Goal: Ask a question

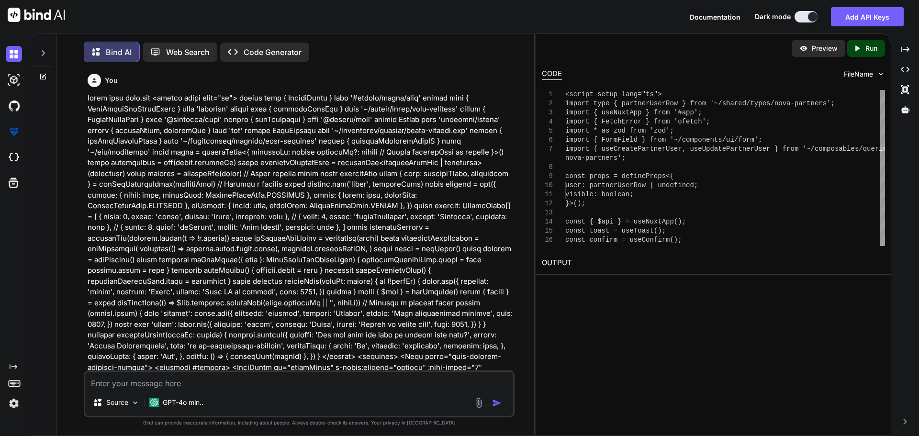
scroll to position [8488, 0]
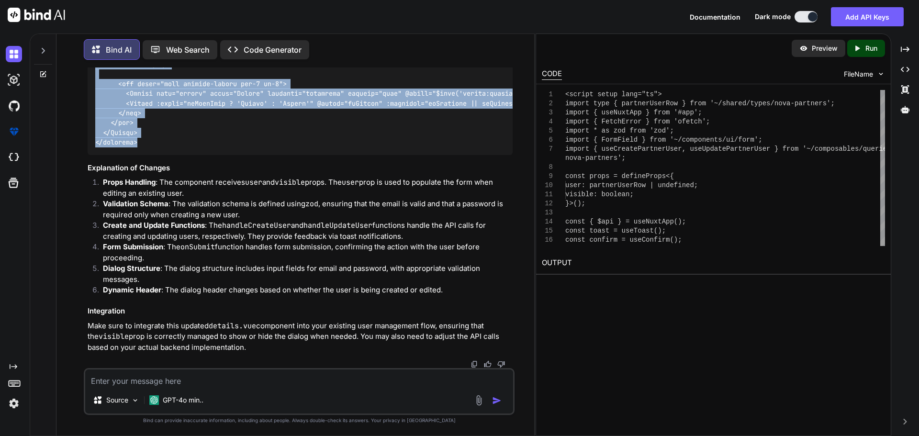
type textarea "x"
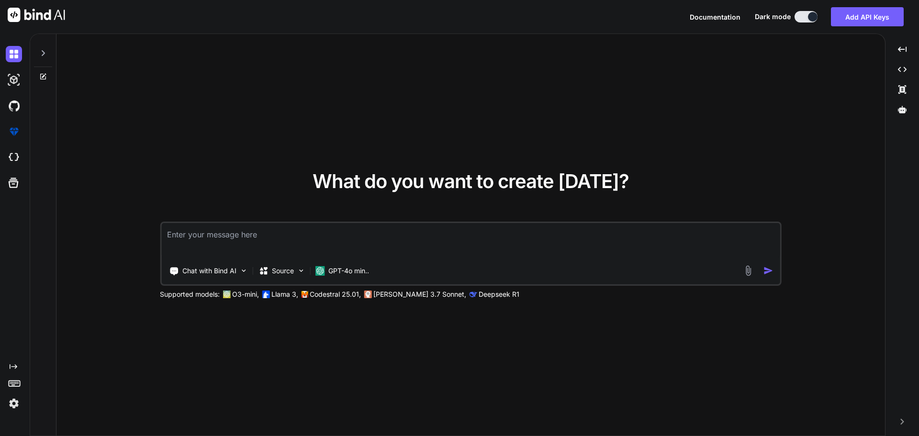
type textarea "x"
click at [258, 233] on textarea at bounding box center [470, 240] width 619 height 35
type textarea "g"
type textarea "x"
type textarea "gi"
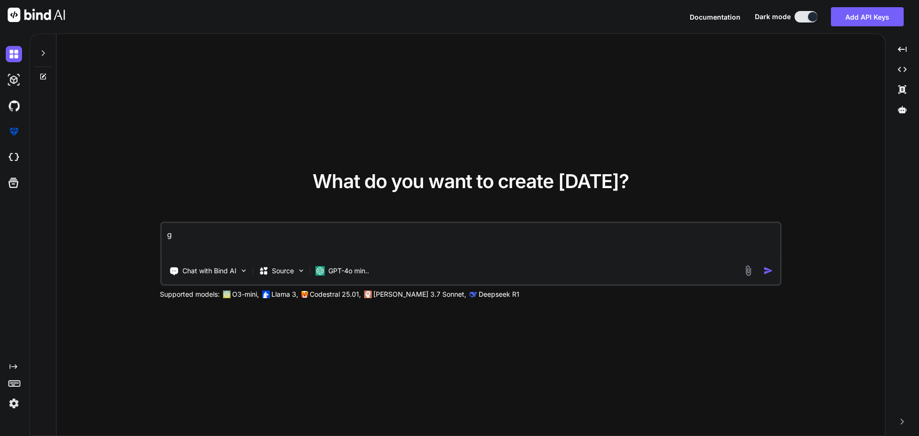
type textarea "x"
type textarea "giv"
type textarea "x"
type textarea "give"
type textarea "x"
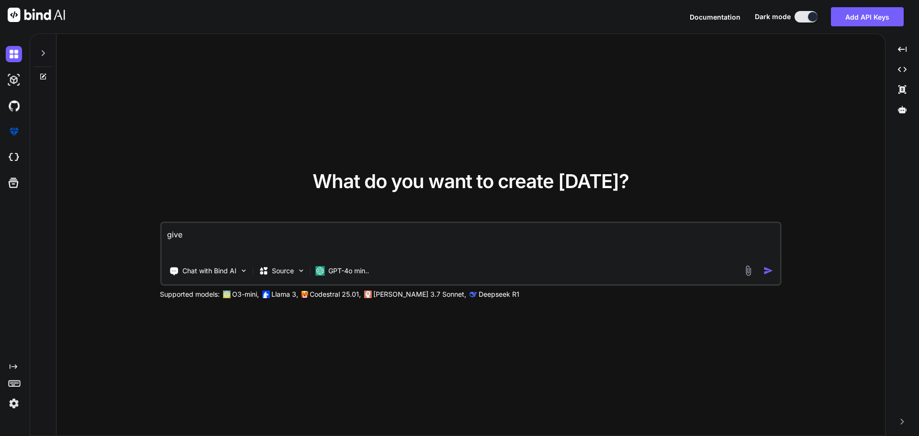
type textarea "given"
type textarea "x"
type textarea "given"
type textarea "x"
type textarea "given t"
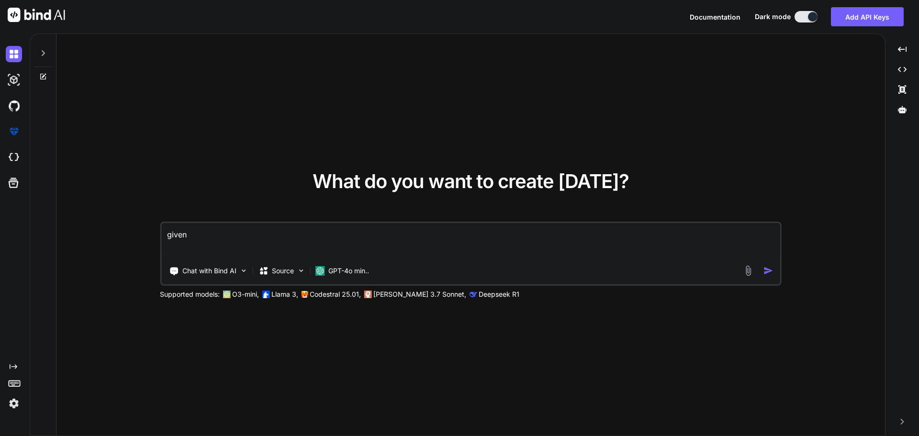
type textarea "x"
type textarea "given th"
type textarea "x"
type textarea "given thi"
type textarea "x"
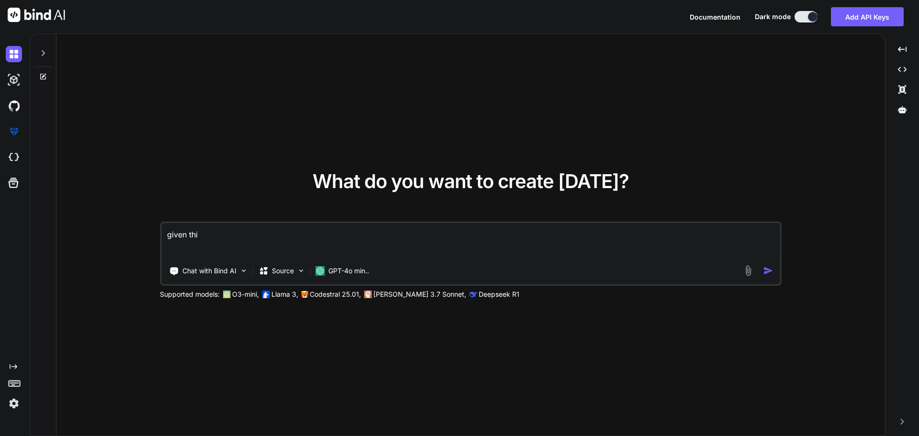
type textarea "given this"
type textarea "x"
type textarea "given this"
type textarea "x"
type textarea "given this u"
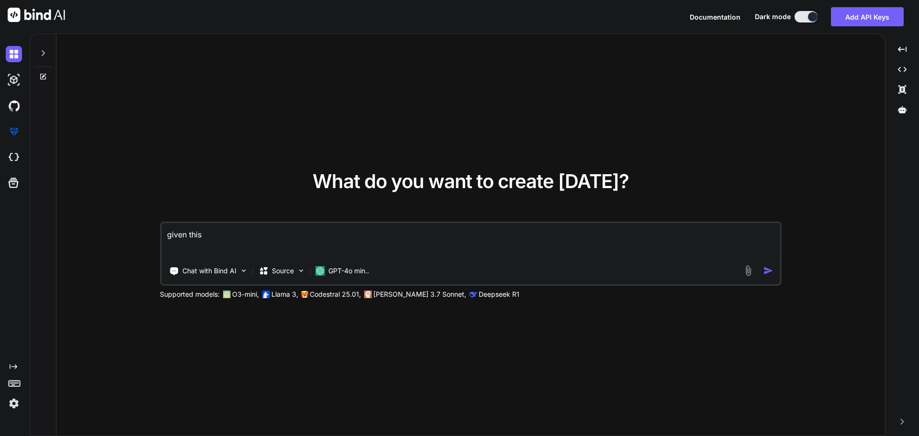
type textarea "x"
type textarea "given this us"
type textarea "x"
type textarea "given this use"
type textarea "x"
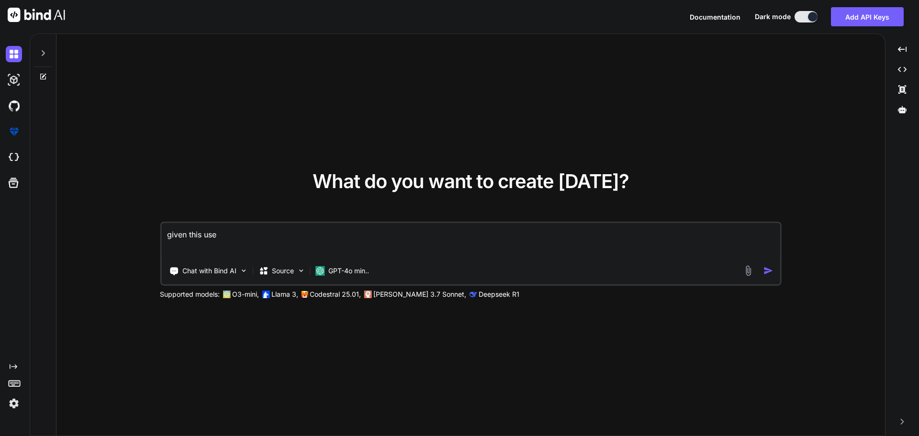
type textarea "given this us"
type textarea "x"
type textarea "given this u"
type textarea "x"
type textarea "given this"
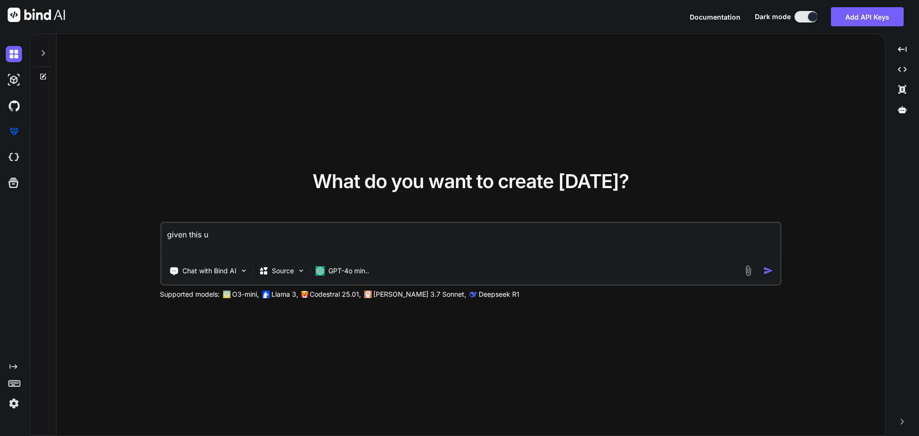
type textarea "x"
type textarea "given this C:\nova\Osiris.Nova.Internal.UI\components\partner\shared\users.vue"
type textarea "x"
paste textarea "<script setup lang="ts"> import type { ColumnProps } from '#shared/types/base' …"
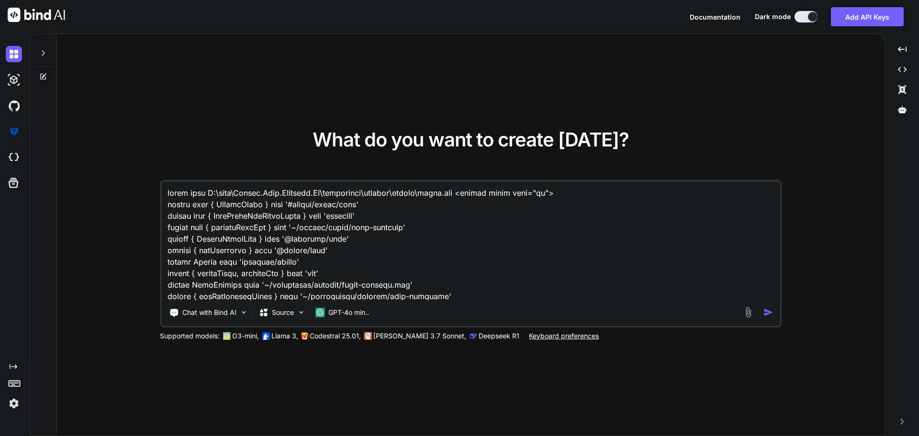
scroll to position [2484, 0]
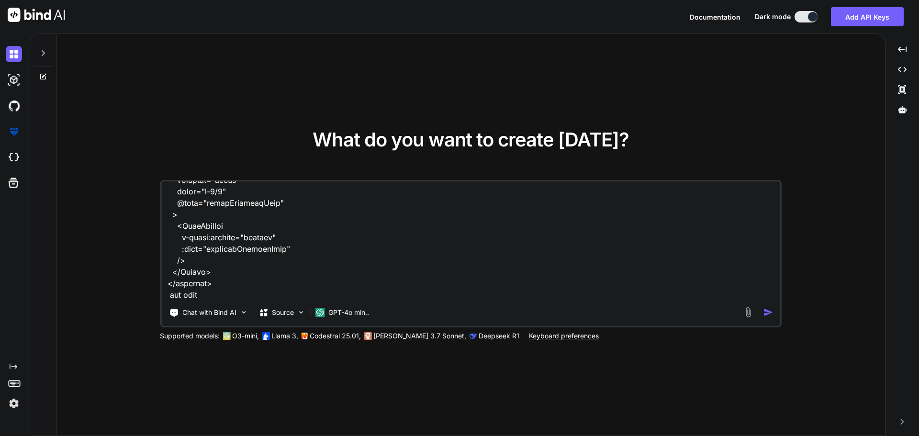
paste textarea "C:\nova\Osiris.Nova.Internal.UI\shared\types\nova-partners.ts"
paste textarea "import type { RequestType, ResponseType } from '~/schemas' export type Paginate…"
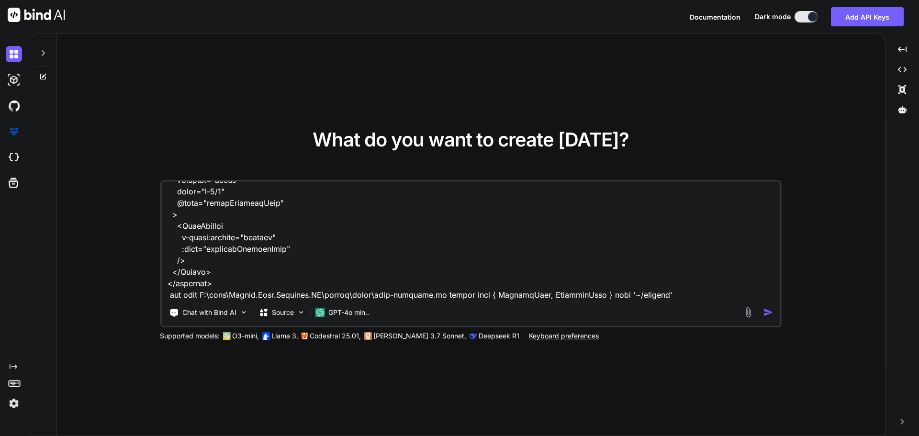
scroll to position [2805, 0]
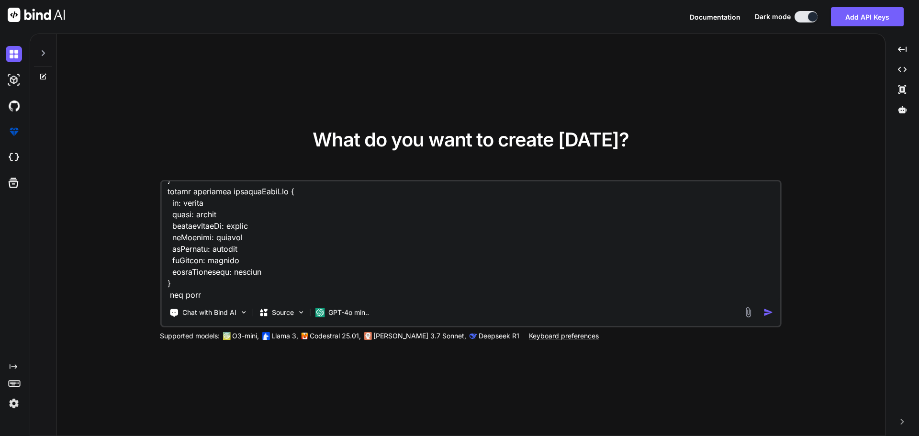
paste textarea "C:\nova\Osiris.Nova.Internal.UI\composables\queries\nova-partners.ts"
paste textarea "import type { NovaPartnerUser, NovaPartnerUserCreate, NovaPartnerUsers, NovaTra…"
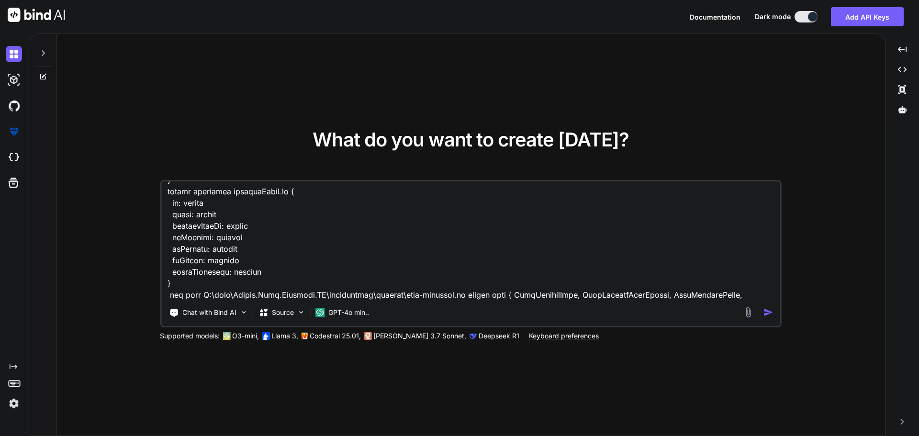
scroll to position [4104, 0]
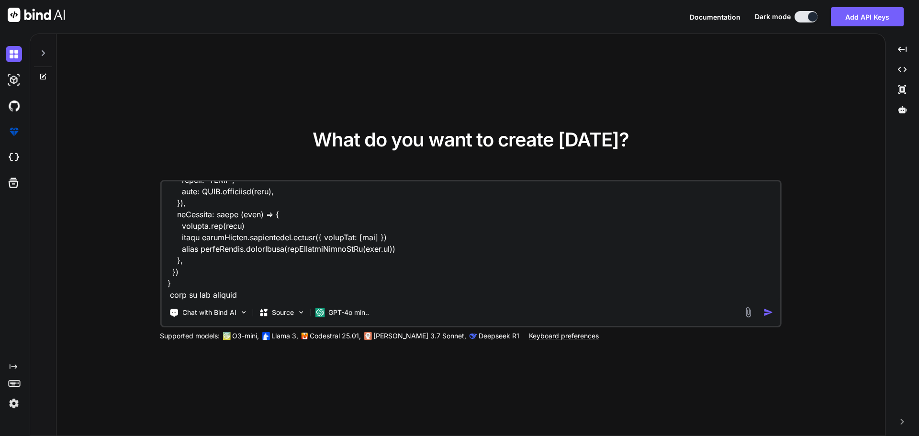
paste textarea "POST /api/v1/NovaPartners/{accountGuid}/Users Adds a new partner user to a spec…"
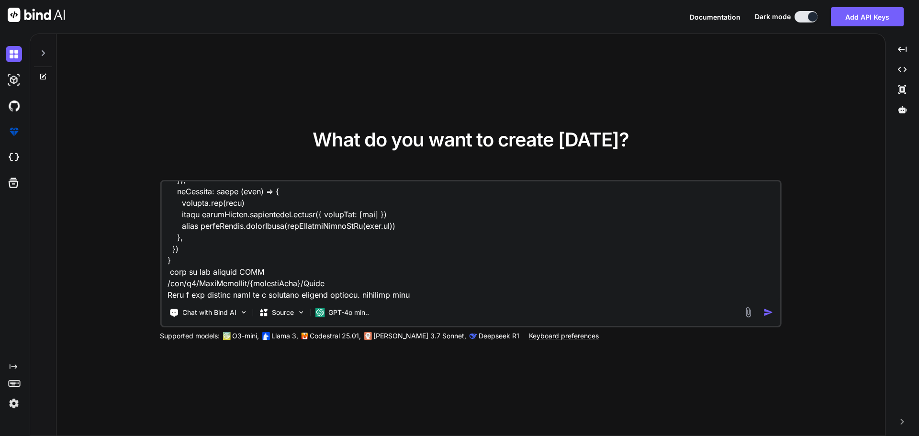
paste textarea "{ "programId": "BetwayPartnersAfrica", "isPrimaryUser": false, "isInternalUser"…"
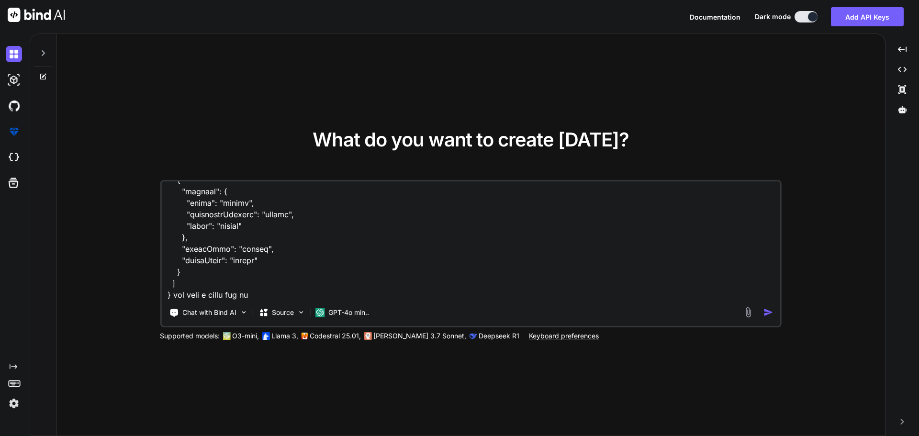
scroll to position [4323, 0]
drag, startPoint x: 265, startPoint y: 296, endPoint x: 249, endPoint y: 294, distance: 15.9
click at [249, 294] on textarea at bounding box center [470, 240] width 619 height 119
paste textarea "rtner users using accountGuid"
drag, startPoint x: 299, startPoint y: 296, endPoint x: 376, endPoint y: 297, distance: 77.1
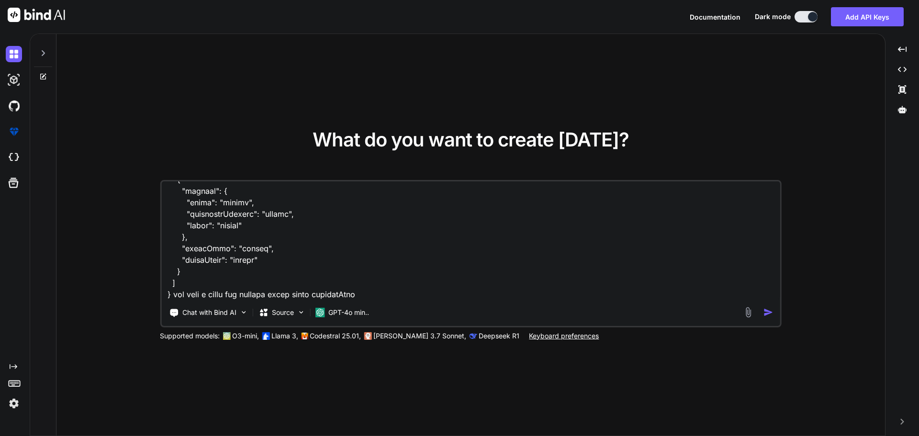
click at [376, 297] on textarea at bounding box center [470, 240] width 619 height 119
paste textarea "Adds a new partner user to a specific partner account."
click at [557, 292] on textarea at bounding box center [470, 240] width 619 height 119
click at [650, 297] on textarea at bounding box center [470, 240] width 619 height 119
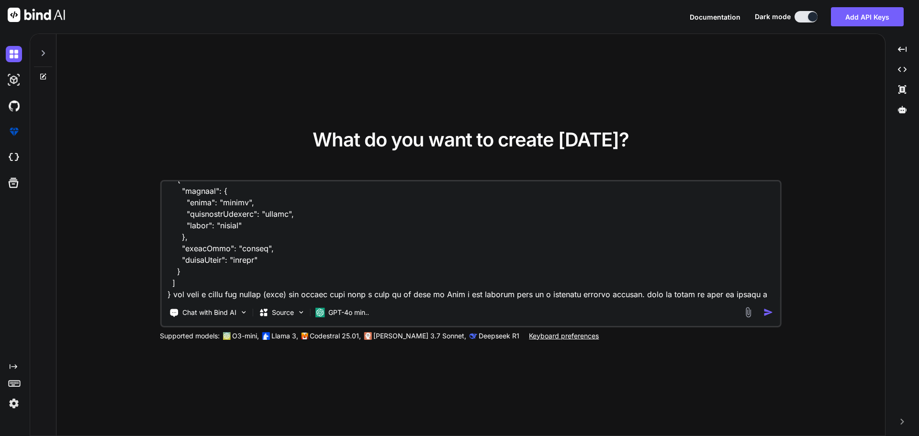
scroll to position [4334, 0]
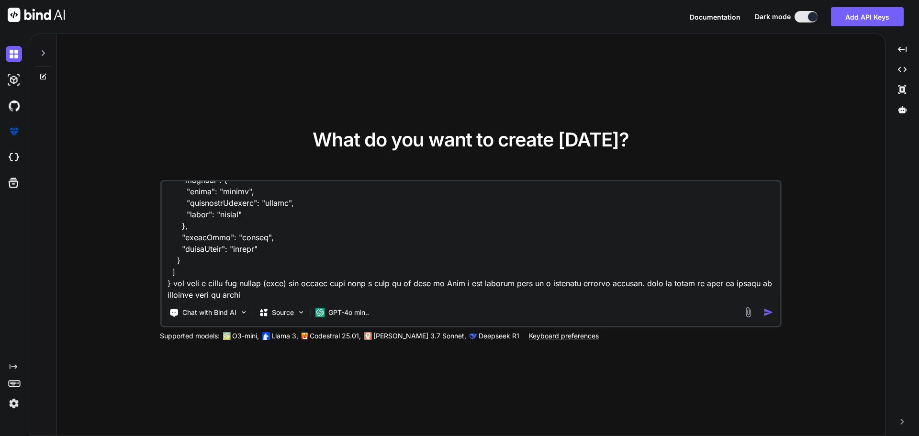
paste textarea "C:\nova\Osiris.Nova.Internal.UI\components\partner\users-details.vue"
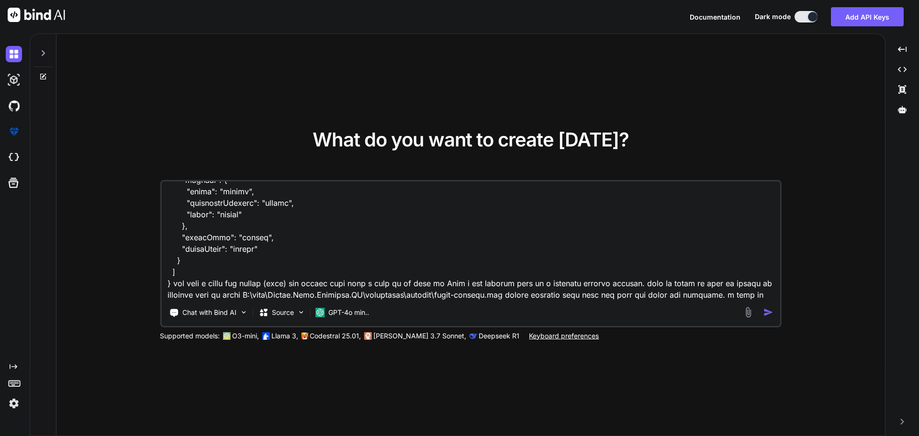
scroll to position [4345, 0]
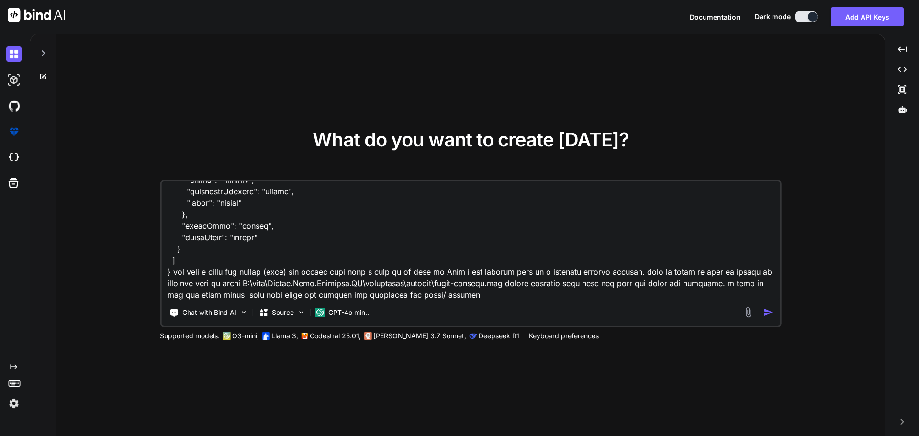
type textarea "given this C:\nova\Osiris.Nova.Internal.UI\components\partner\shared\users.vue …"
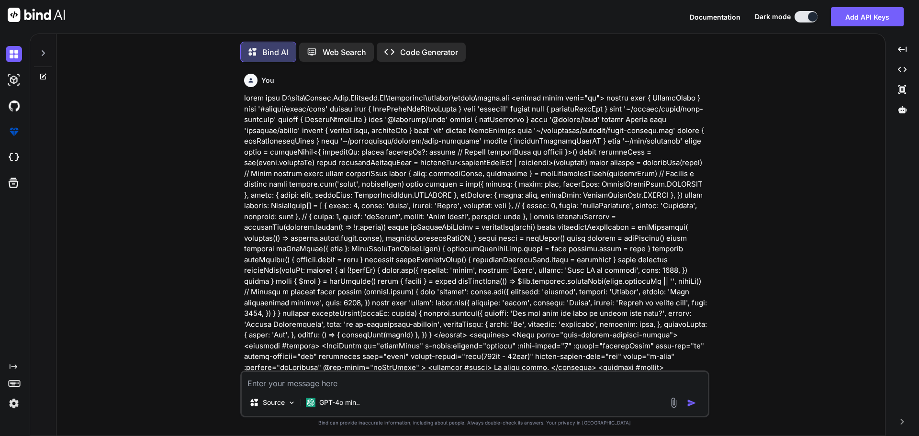
scroll to position [5, 0]
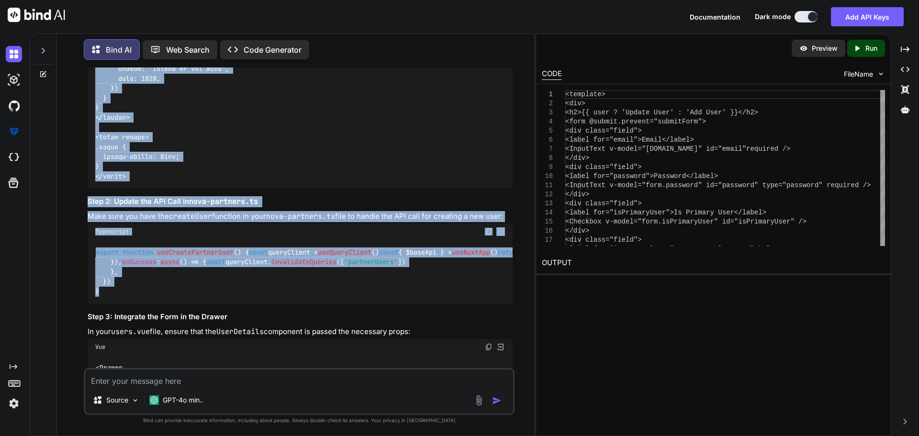
scroll to position [2308, 0]
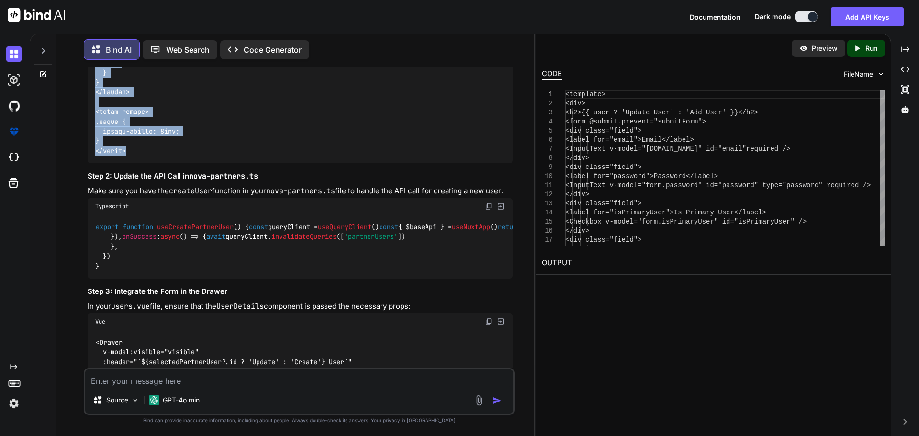
drag, startPoint x: 252, startPoint y: 109, endPoint x: 165, endPoint y: 150, distance: 96.4
copy code "<template> <div> <h2>{{ user ? 'Update User' : 'Add User' }}</h2> <form @submit…"
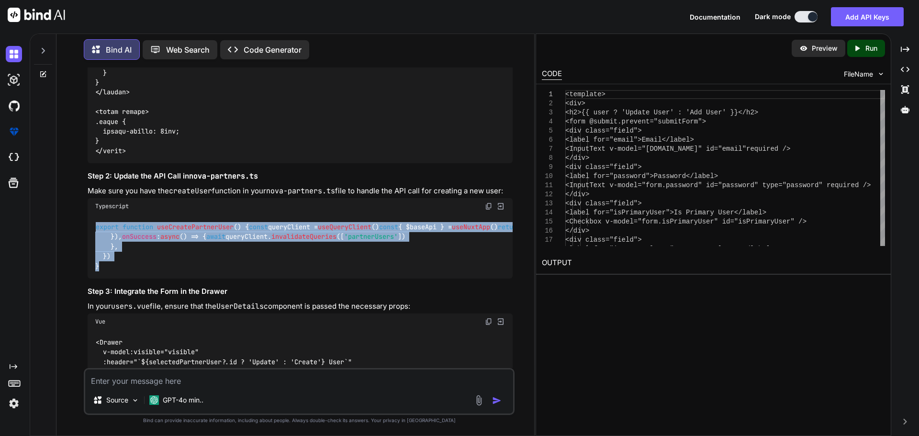
drag, startPoint x: 95, startPoint y: 215, endPoint x: 120, endPoint y: 349, distance: 135.3
click at [120, 279] on div "export function useCreatePartnerUser ( ) { const queryClient = useQueryClient (…" at bounding box center [300, 247] width 425 height 64
copy code "export function useCreatePartnerUser ( ) { const queryClient = useQueryClient (…"
click at [396, 248] on div "export function useCreatePartnerUser ( ) { const queryClient = useQueryClient (…" at bounding box center [300, 247] width 425 height 64
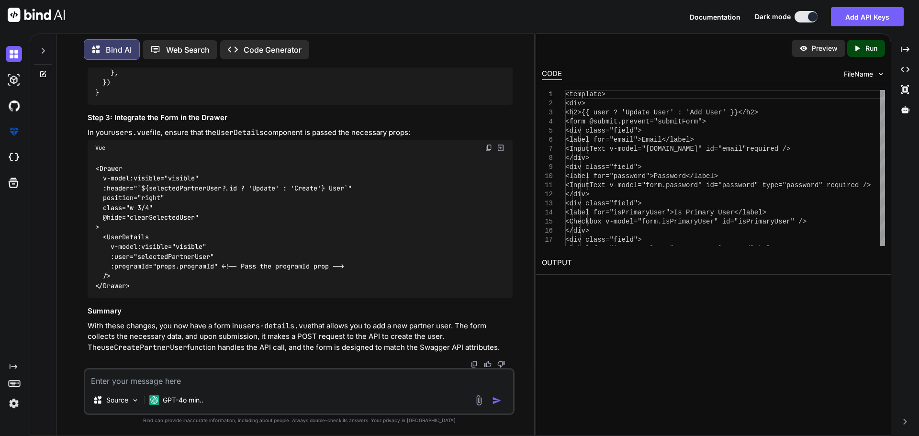
scroll to position [2557, 0]
drag, startPoint x: 223, startPoint y: 266, endPoint x: 104, endPoint y: 268, distance: 118.3
click at [104, 268] on div "<Drawer v-model:visible="visible" :header="`${selectedPartnerUser?.id ? 'Update…" at bounding box center [300, 227] width 425 height 142
copy code ":user="selectedPartnerUser""
click at [283, 262] on div "<Drawer v-model:visible="visible" :header="`${selectedPartnerUser?.id ? 'Update…" at bounding box center [300, 227] width 425 height 142
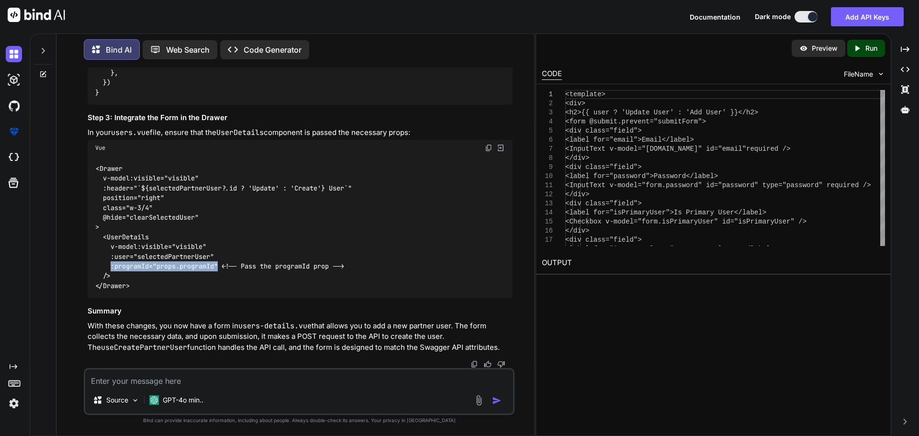
drag, startPoint x: 222, startPoint y: 274, endPoint x: 109, endPoint y: 278, distance: 113.1
click at [109, 278] on code "<Drawer v-model:visible="visible" :header="`${selectedPartnerUser?.id ? 'Update…" at bounding box center [223, 227] width 257 height 127
copy code ":programId="props.programId""
click at [424, 246] on div "<Drawer v-model:visible="visible" :header="`${selectedPartnerUser?.id ? 'Update…" at bounding box center [300, 227] width 425 height 142
click at [224, 382] on textarea at bounding box center [299, 378] width 428 height 17
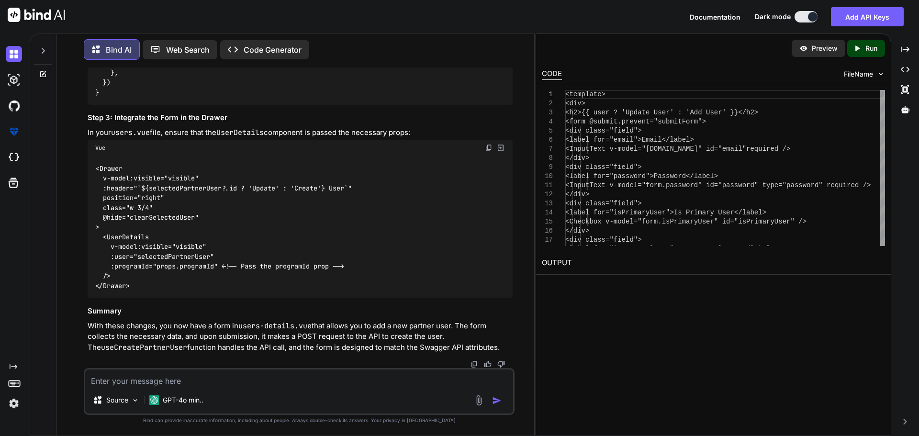
paste textarea "[vue-tsc] Cannot find name 'partnerUserRow'. /nova/Osiris.Nova.Internal.UI/comp…"
type textarea "[vue-tsc] Cannot find name 'partnerUserRow'. /nova/Osiris.Nova.Internal.UI/comp…"
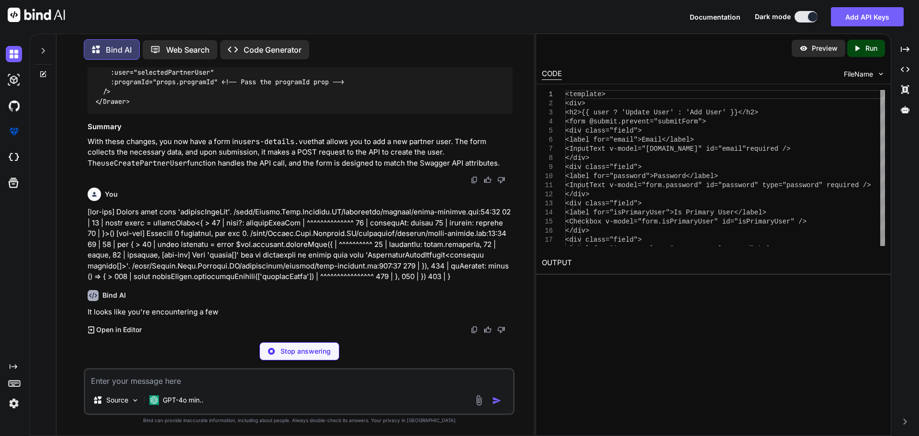
scroll to position [2743, 0]
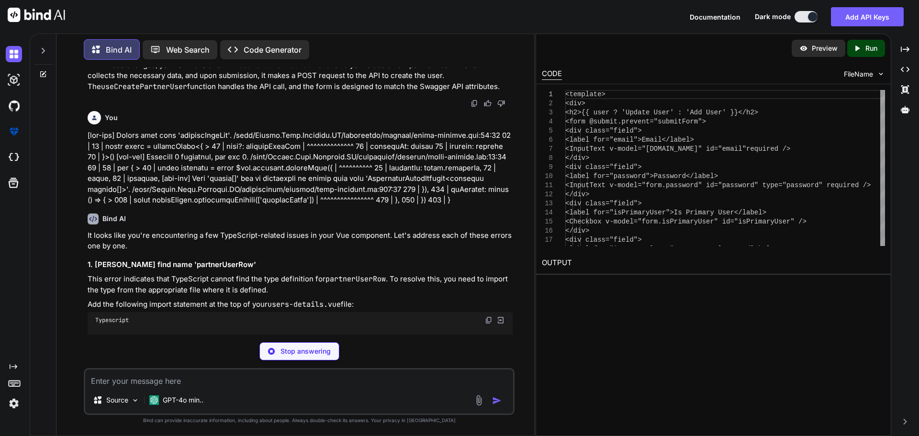
click at [430, 252] on p "It looks like you're encountering a few TypeScript-related issues in your Vue c…" at bounding box center [300, 241] width 425 height 22
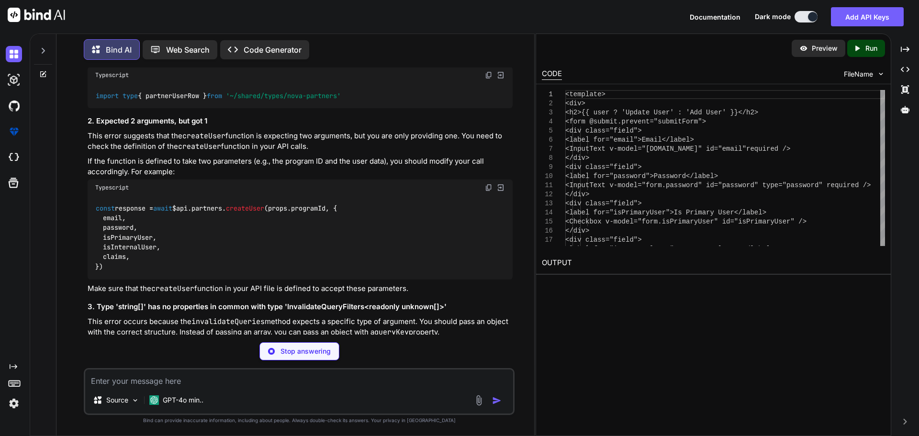
scroll to position [2992, 0]
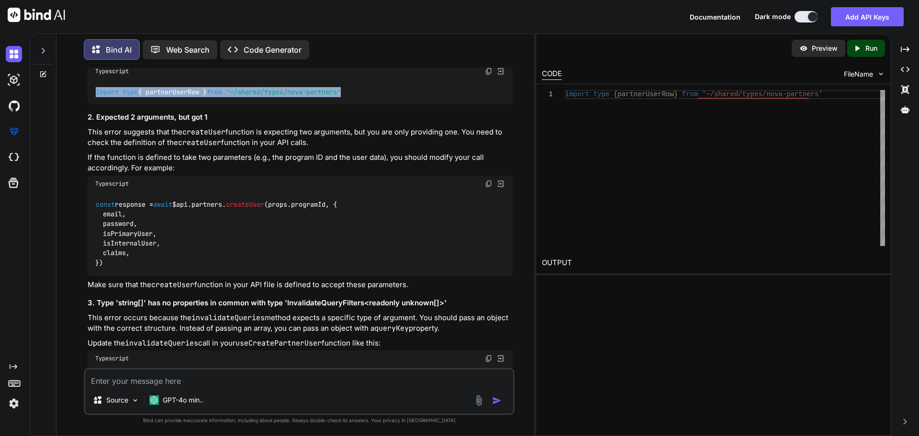
drag, startPoint x: 365, startPoint y: 184, endPoint x: 96, endPoint y: 187, distance: 269.6
click at [96, 104] on div "import type { partnerUserRow } from '~/shared/types/nova-partners'" at bounding box center [300, 91] width 425 height 25
copy code "import type { partnerUserRow } from '~/shared/types/nova-partners'"
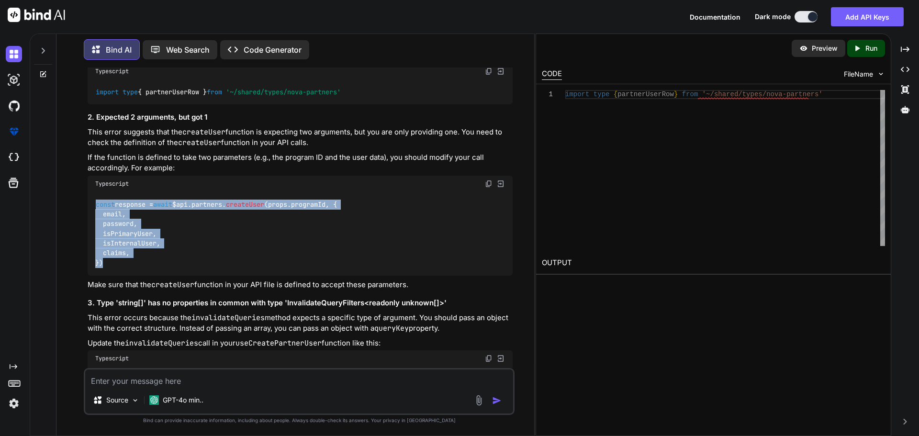
drag, startPoint x: 104, startPoint y: 362, endPoint x: 97, endPoint y: 299, distance: 63.6
click at [97, 276] on div "const response = await $api. partners . createUser (props. programId , { email,…" at bounding box center [300, 234] width 425 height 84
copy code "const response = await $api. partners . createUser (props. programId , { email,…"
click at [422, 276] on div "const response = await $api. partners . createUser (props. programId , { email,…" at bounding box center [300, 234] width 425 height 84
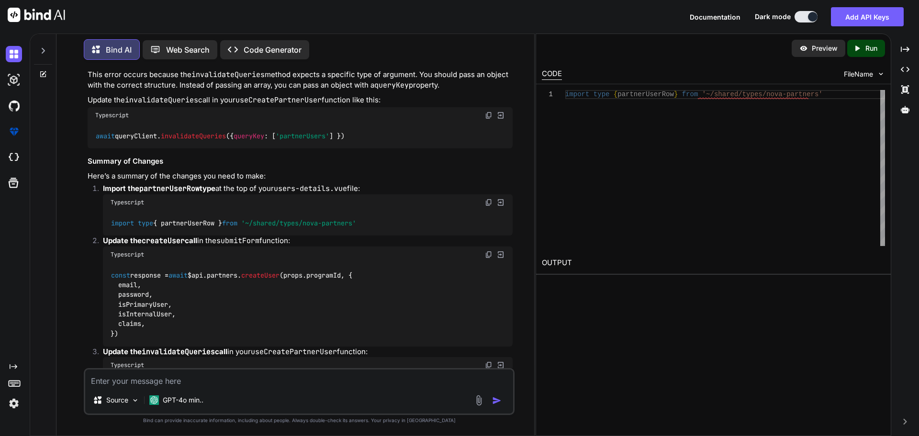
scroll to position [3241, 0]
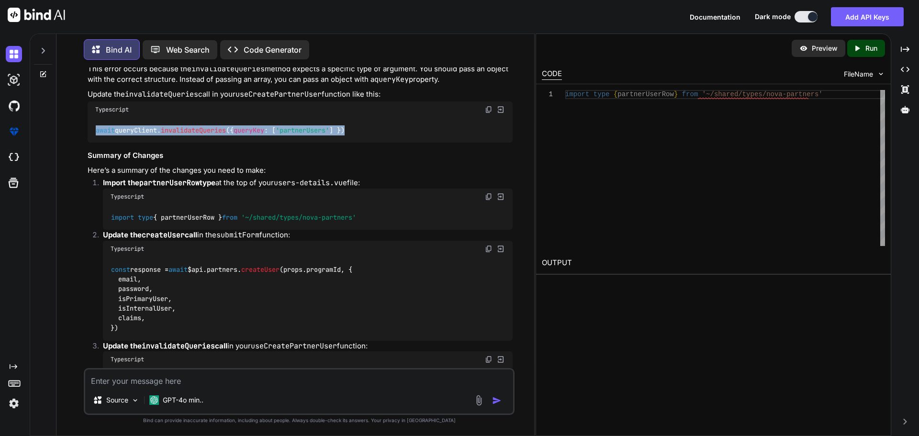
drag, startPoint x: 379, startPoint y: 226, endPoint x: 92, endPoint y: 226, distance: 286.3
click at [92, 143] on div "await queryClient. invalidateQueries ({ queryKey : [ 'partnerUsers' ] })" at bounding box center [300, 130] width 425 height 25
copy code "await queryClient. invalidateQueries ({ queryKey : [ 'partnerUsers' ] })"
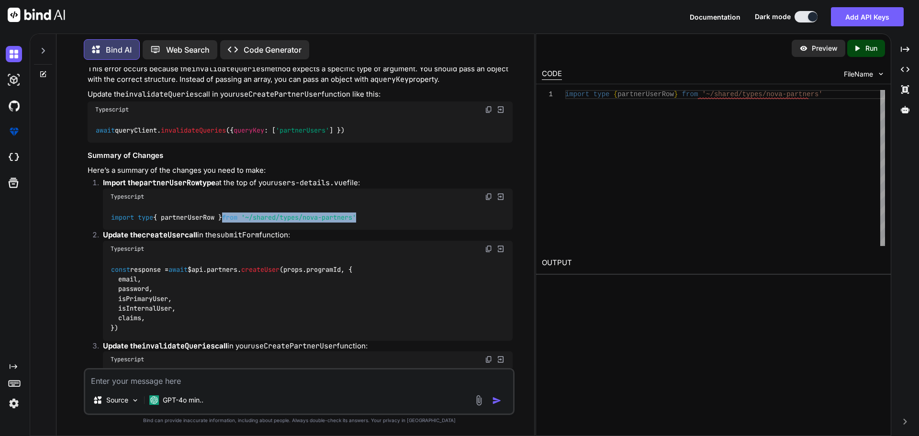
drag, startPoint x: 377, startPoint y: 311, endPoint x: 232, endPoint y: 311, distance: 145.1
click at [232, 230] on div "import type { partnerUserRow } from '~/shared/types/nova-partners'" at bounding box center [308, 217] width 410 height 25
click at [254, 373] on textarea at bounding box center [299, 378] width 428 height 17
paste textarea "[vue-tsc] Property 'isInternal' does not exist on type 'partnerUserRow'. /nova/…"
type textarea "[vue-tsc] Property 'isInternal' does not exist on type 'partnerUserRow'. /nova/…"
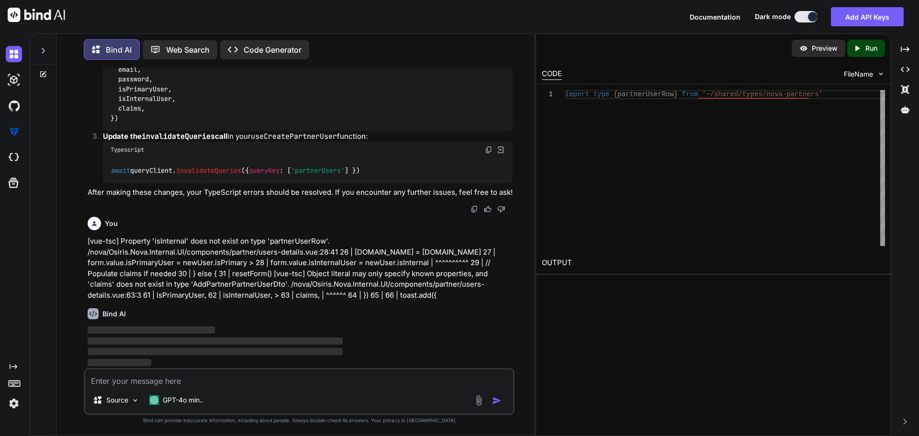
scroll to position [3546, 0]
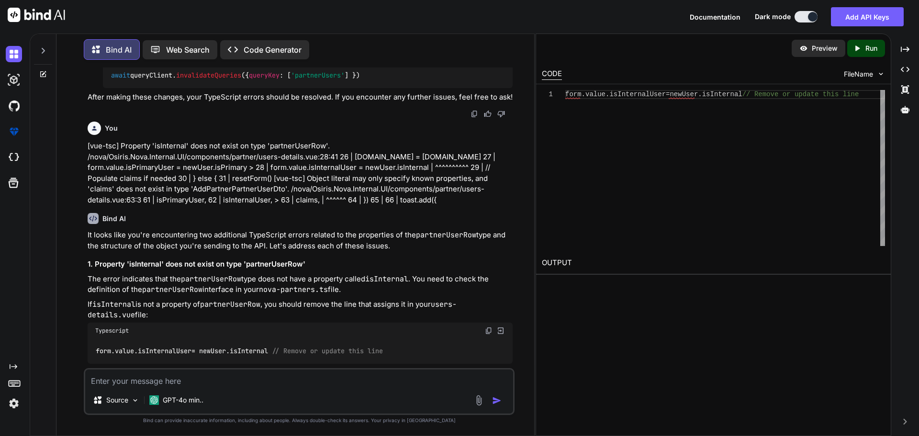
click at [436, 205] on p "[vue-tsc] Property 'isInternal' does not exist on type 'partnerUserRow'. /nova/…" at bounding box center [300, 173] width 425 height 65
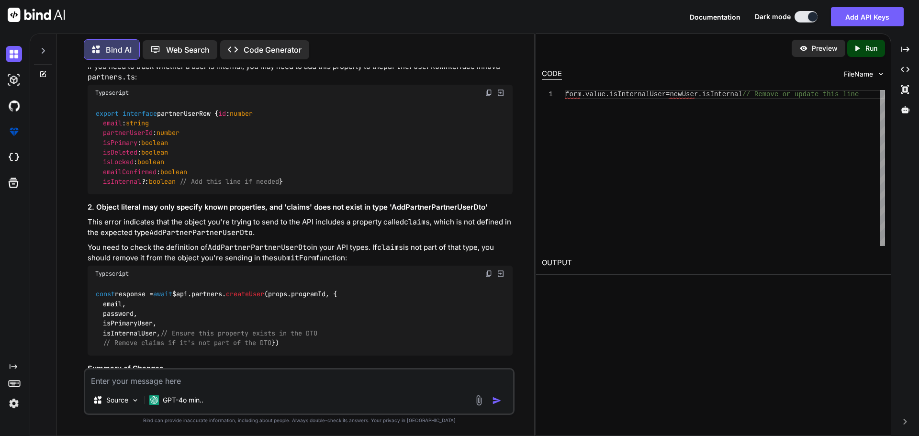
scroll to position [3871, 0]
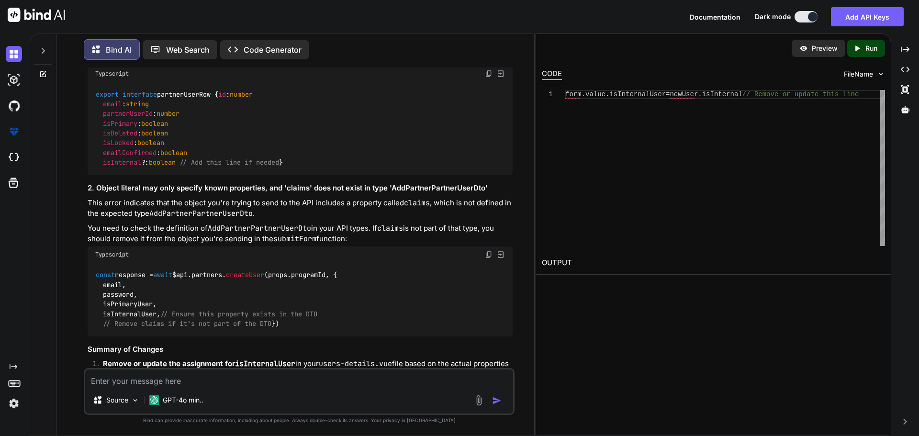
drag, startPoint x: 277, startPoint y: 121, endPoint x: 93, endPoint y: 117, distance: 183.4
click at [93, 38] on div "form. value . isInternalUser = newUser. isInternal // Remove or update this line" at bounding box center [300, 25] width 425 height 25
copy code "form. value . isInternalUser = newUser. isInternal"
drag, startPoint x: 183, startPoint y: 267, endPoint x: 101, endPoint y: 269, distance: 81.9
click at [101, 168] on code "export interface partnerUserRow { id : number email : string partnerUserId : nu…" at bounding box center [189, 129] width 188 height 78
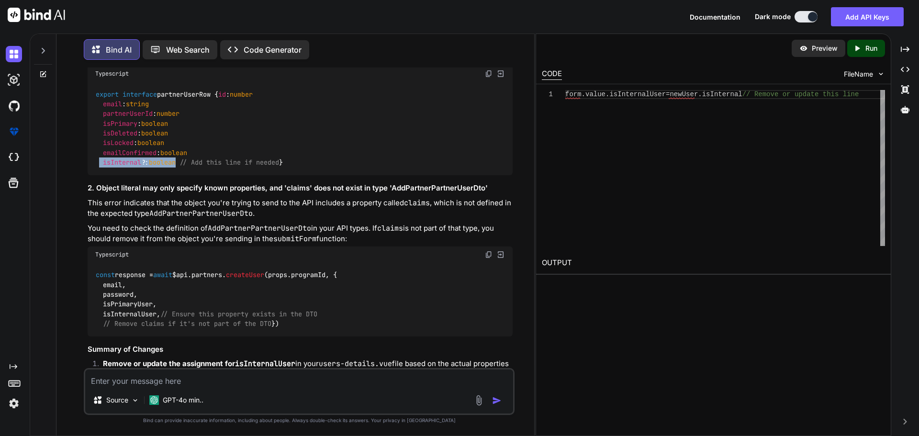
copy code "isInternal ?: boolean"
click at [326, 175] on div "export interface partnerUserRow { id : number email : string partnerUserId : nu…" at bounding box center [300, 128] width 425 height 93
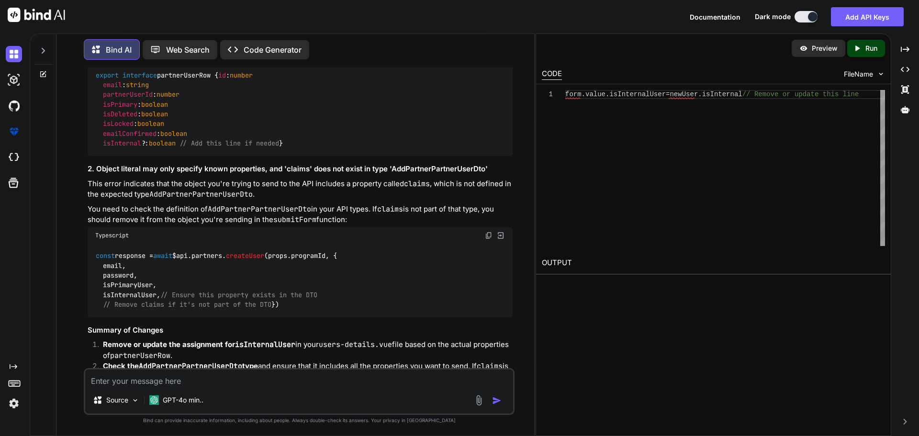
drag, startPoint x: 277, startPoint y: 100, endPoint x: 96, endPoint y: 98, distance: 180.5
click at [96, 11] on code "form. value . isInternalUser = newUser. isInternal // Remove or update this line" at bounding box center [239, 6] width 289 height 10
copy code "form. value . isInternalUser = newUser. isInternal"
click at [363, 156] on div "export interface partnerUserRow { id : number email : string partnerUserId : nu…" at bounding box center [300, 109] width 425 height 93
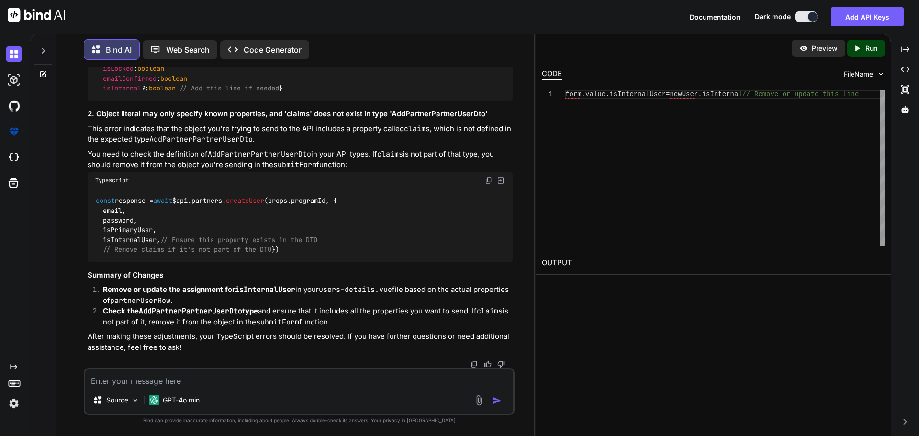
scroll to position [4063, 0]
click at [170, 304] on code "partnerUserRow" at bounding box center [140, 301] width 60 height 10
click at [190, 378] on textarea at bounding box center [299, 378] width 428 height 17
paste textarea "{ "programId": "BetwayPartnersAfrica", "isPrimaryUser": false, "isInternalUser"…"
type textarea "here is the response body { "programId": "BetwayPartnersAfrica", "isPrimaryUser…"
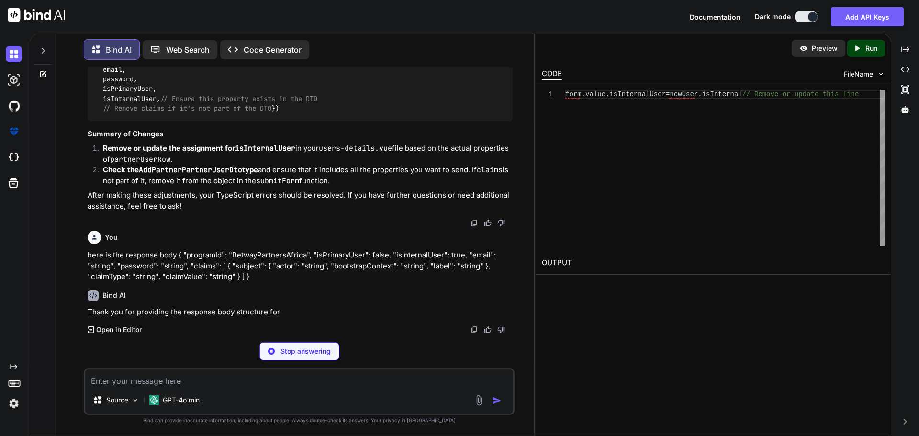
scroll to position [4193, 0]
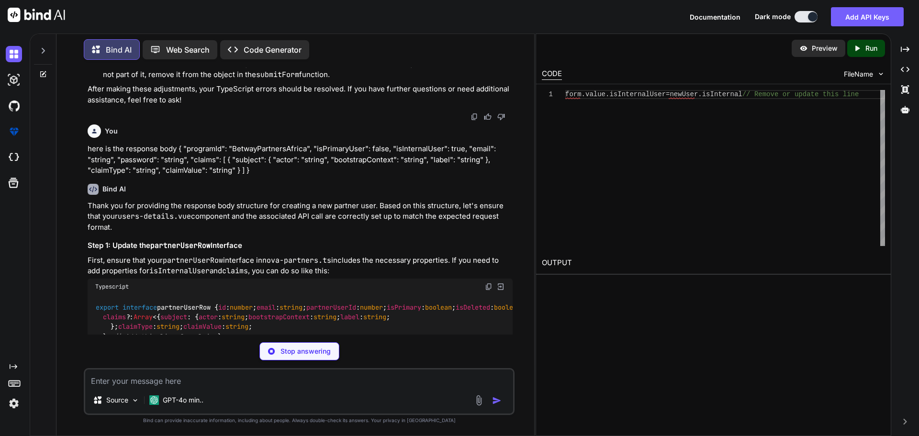
click at [351, 307] on div "Bind AI Thank you for providing the response body structure for creating a new …" at bounding box center [300, 323] width 425 height 295
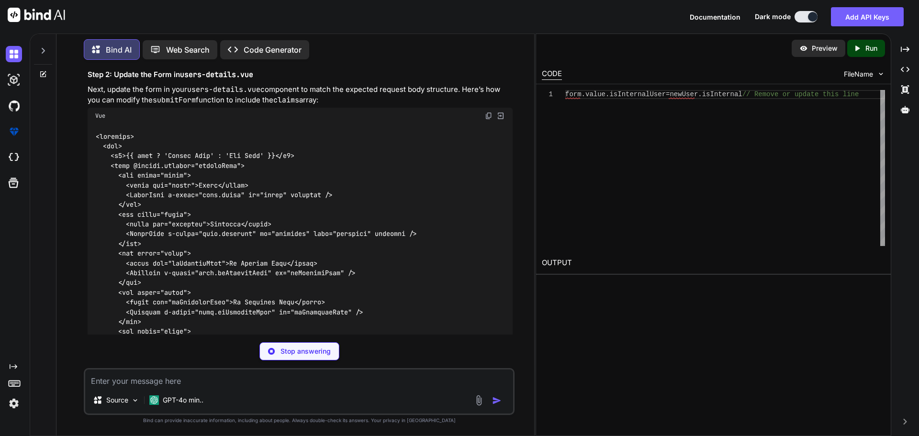
scroll to position [4500, 0]
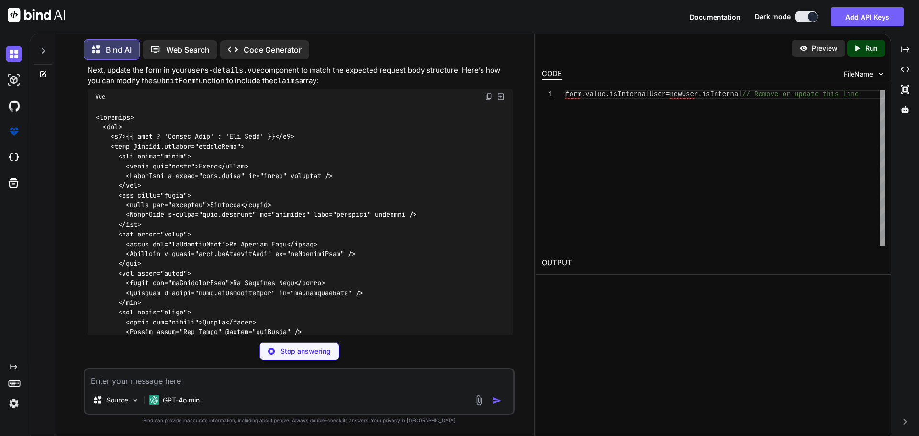
drag, startPoint x: 102, startPoint y: 303, endPoint x: 89, endPoint y: 121, distance: 182.4
click at [89, 43] on div "export interface partnerUserRow { id : number ; email : string ; partnerUserId …" at bounding box center [300, 16] width 425 height 55
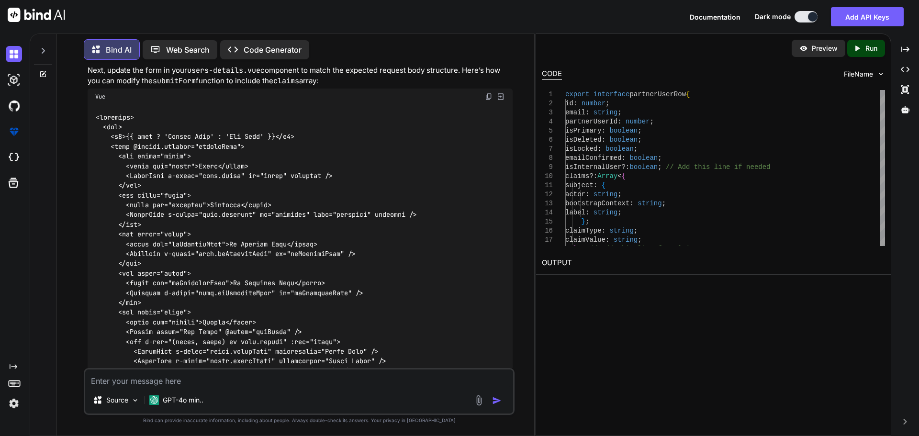
click at [306, 43] on div "export interface partnerUserRow { id : number ; email : string ; partnerUserId …" at bounding box center [300, 16] width 425 height 55
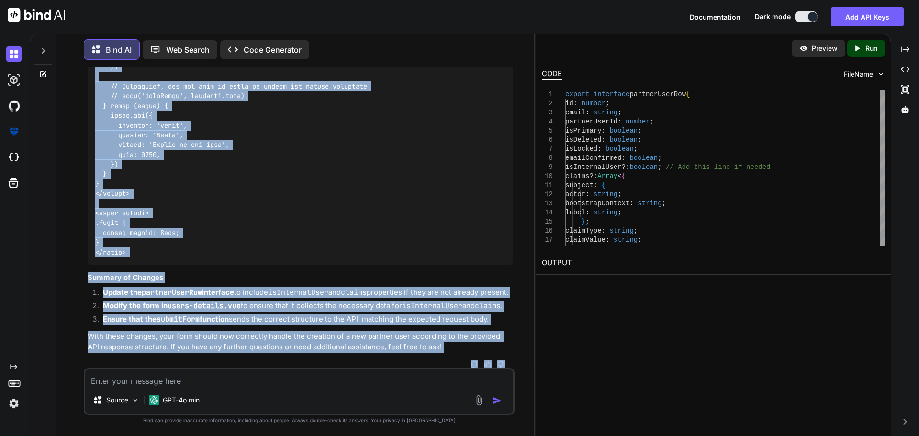
scroll to position [5851, 0]
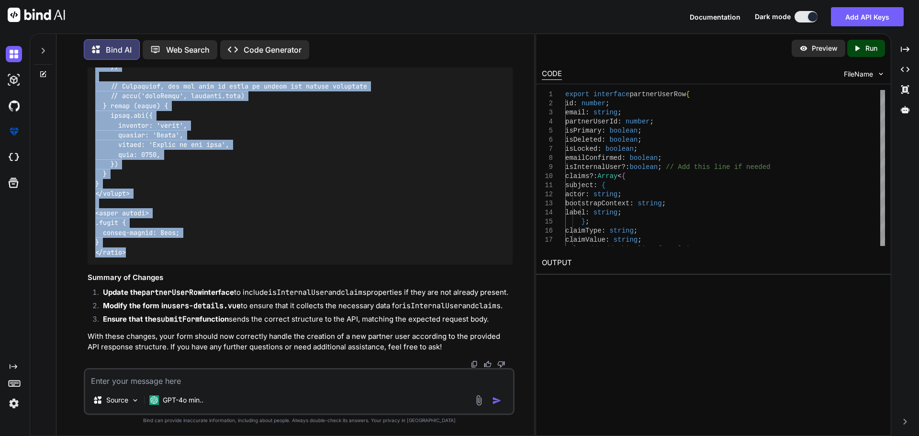
drag, startPoint x: 94, startPoint y: 101, endPoint x: 148, endPoint y: 242, distance: 150.6
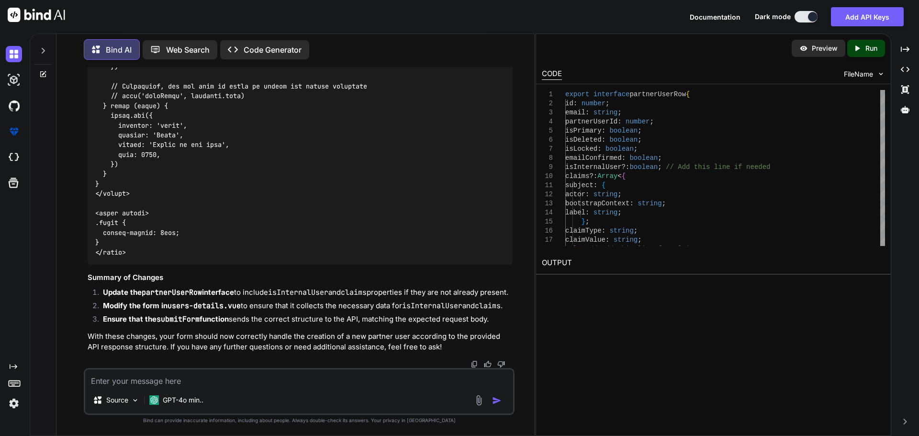
click at [255, 384] on textarea at bounding box center [299, 378] width 428 height 17
paste textarea "[vue-tsc] Expected 2 arguments, but got 1. /nova/Osiris.Nova.Internal.UI/compon…"
type textarea "[vue-tsc] Expected 2 arguments, but got 1. /nova/Osiris.Nova.Internal.UI/compon…"
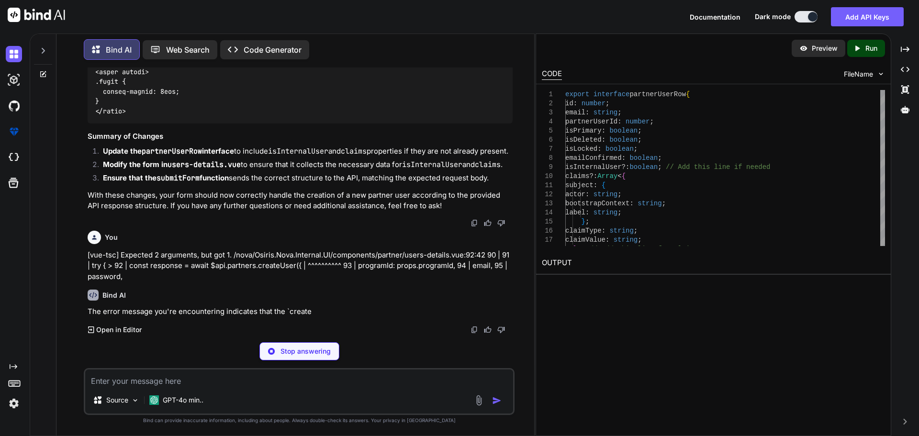
scroll to position [5974, 0]
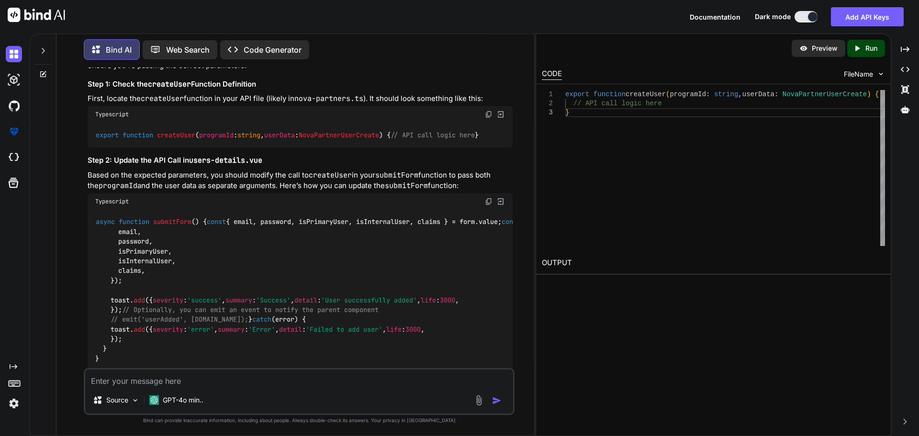
click at [388, 324] on div "Bind AI The error message you're encountering indicates that the createUser fun…" at bounding box center [300, 234] width 425 height 441
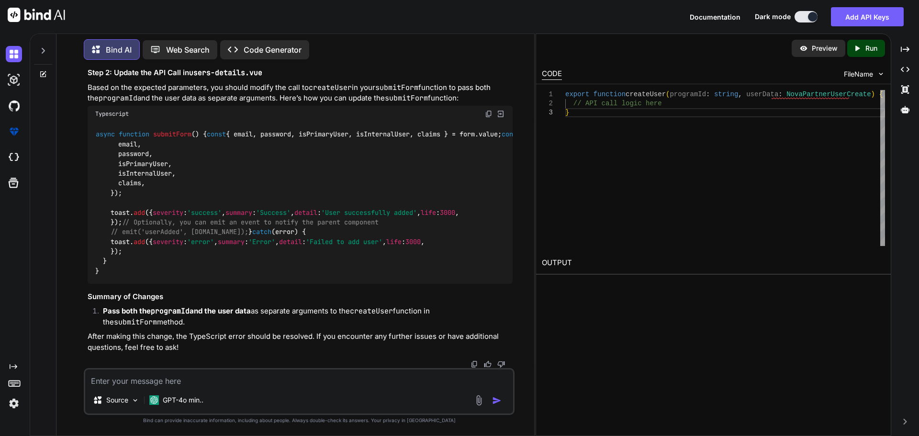
scroll to position [6185, 0]
drag, startPoint x: 200, startPoint y: 208, endPoint x: 83, endPoint y: 212, distance: 116.4
click at [84, 212] on div "You Bind AI To implement the functionality for adding a new partner user in you…" at bounding box center [299, 252] width 431 height 368
drag, startPoint x: 414, startPoint y: 212, endPoint x: 90, endPoint y: 211, distance: 324.6
click at [90, 60] on div "export function createUser ( programId : string , userData : NovaPartnerUserCre…" at bounding box center [300, 47] width 425 height 25
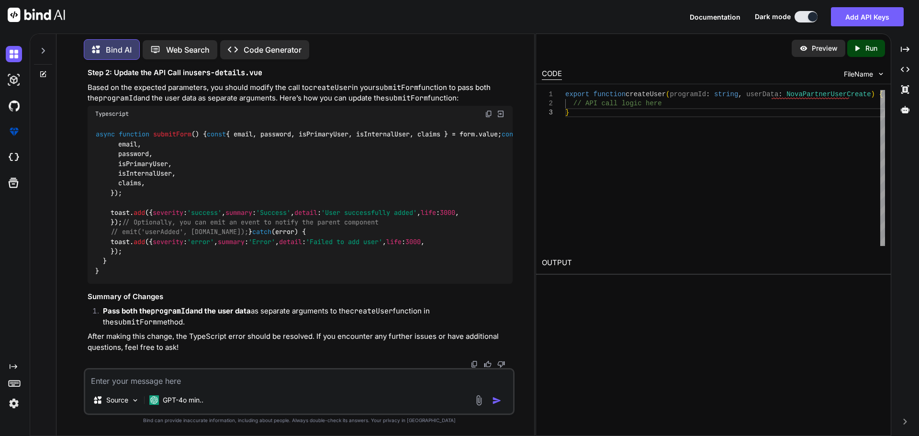
click at [262, 78] on code "users-details.vue" at bounding box center [225, 73] width 73 height 10
click at [198, 53] on code "export function createUser ( programId : string , userData : NovaPartnerUserCre…" at bounding box center [287, 48] width 384 height 10
drag, startPoint x: 196, startPoint y: 210, endPoint x: 93, endPoint y: 209, distance: 102.5
click at [93, 60] on div "export function createUser ( programId : string , userData : NovaPartnerUserCre…" at bounding box center [300, 47] width 425 height 25
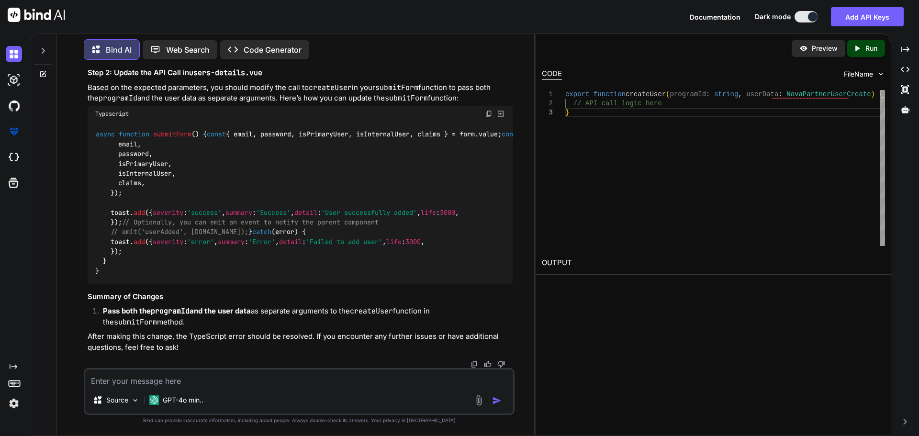
drag, startPoint x: 96, startPoint y: 113, endPoint x: 117, endPoint y: 252, distance: 140.5
drag, startPoint x: 117, startPoint y: 252, endPoint x: 97, endPoint y: 109, distance: 144.1
click at [97, 130] on span "async" at bounding box center [105, 134] width 19 height 9
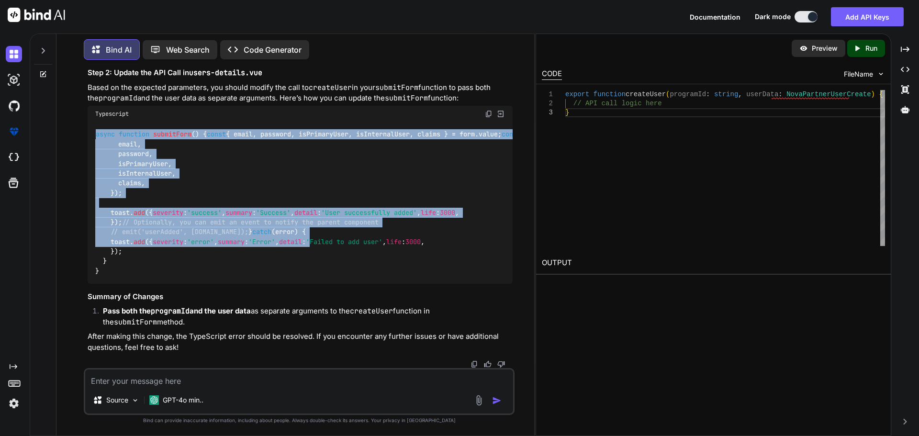
scroll to position [6524, 0]
drag, startPoint x: 98, startPoint y: 110, endPoint x: 157, endPoint y: 279, distance: 179.1
click at [157, 279] on div "async function submitForm ( ) { const { email, password, isPrimaryUser, isInter…" at bounding box center [300, 203] width 425 height 162
click at [427, 258] on div "async function submitForm ( ) { const { email, password, isPrimaryUser, isInter…" at bounding box center [300, 203] width 425 height 162
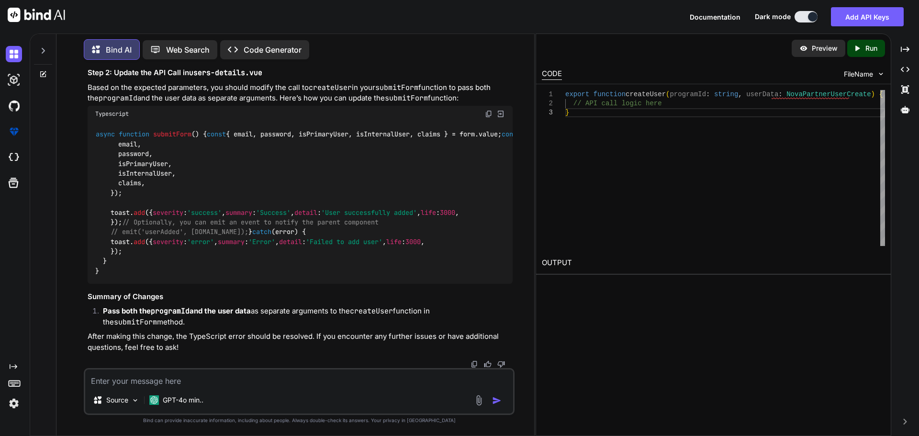
scroll to position [6332, 0]
